Goal: Obtain resource: Obtain resource

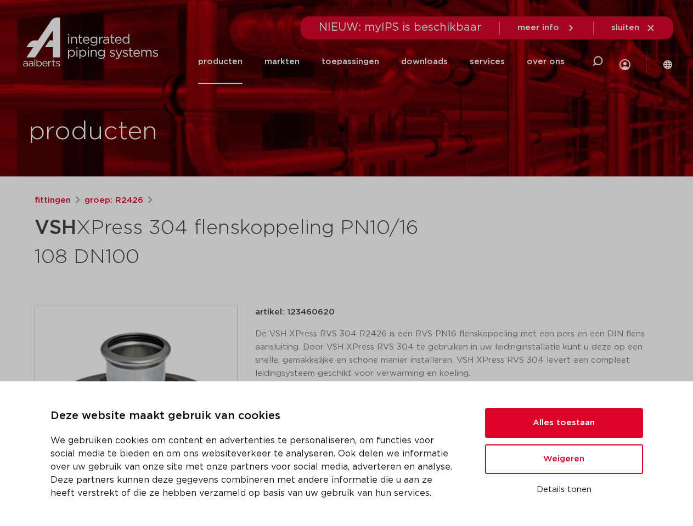
click at [346, 263] on h1 "VSH XPress 304 flenskoppeling PN10/16 108 DN100" at bounding box center [241, 241] width 412 height 59
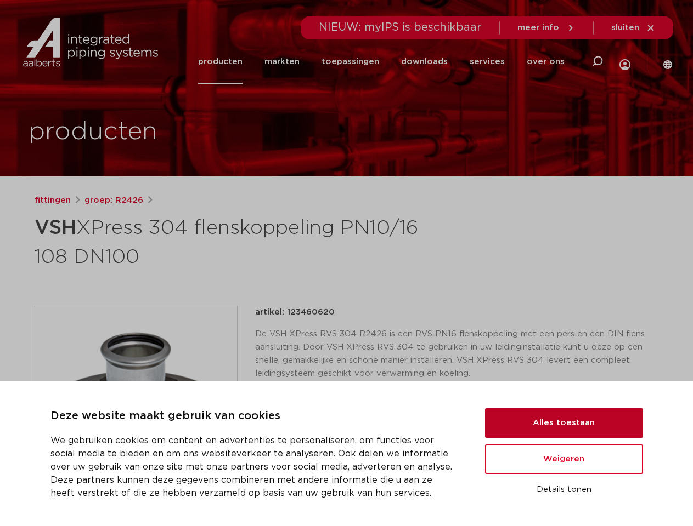
click at [564, 423] on button "Alles toestaan" at bounding box center [564, 424] width 158 height 30
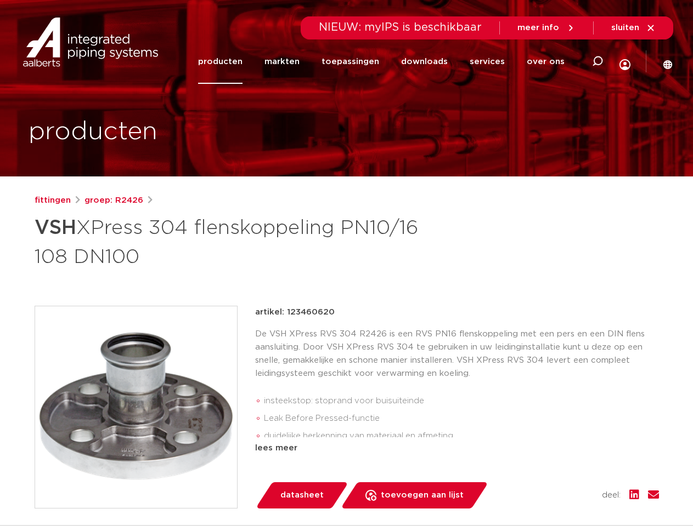
click at [564, 460] on div "artikel: 123460620 De VSH XPress RVS 304 R2426 is een RVS PN16 flenskoppeling m…" at bounding box center [457, 407] width 404 height 203
click at [564, 490] on div "datasheet toevoegen aan lijst opslaan in my IPS verwijder uit lijst deel:" at bounding box center [461, 496] width 395 height 26
click at [386, 61] on li "toepassingen" at bounding box center [350, 61] width 80 height 44
click at [596, 61] on icon at bounding box center [597, 61] width 13 height 13
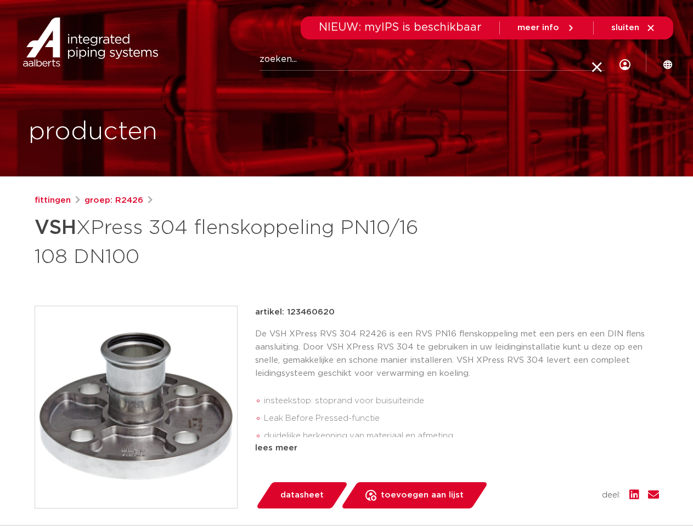
click at [633, 28] on span "sluiten" at bounding box center [625, 28] width 28 height 8
